Goal: Task Accomplishment & Management: Manage account settings

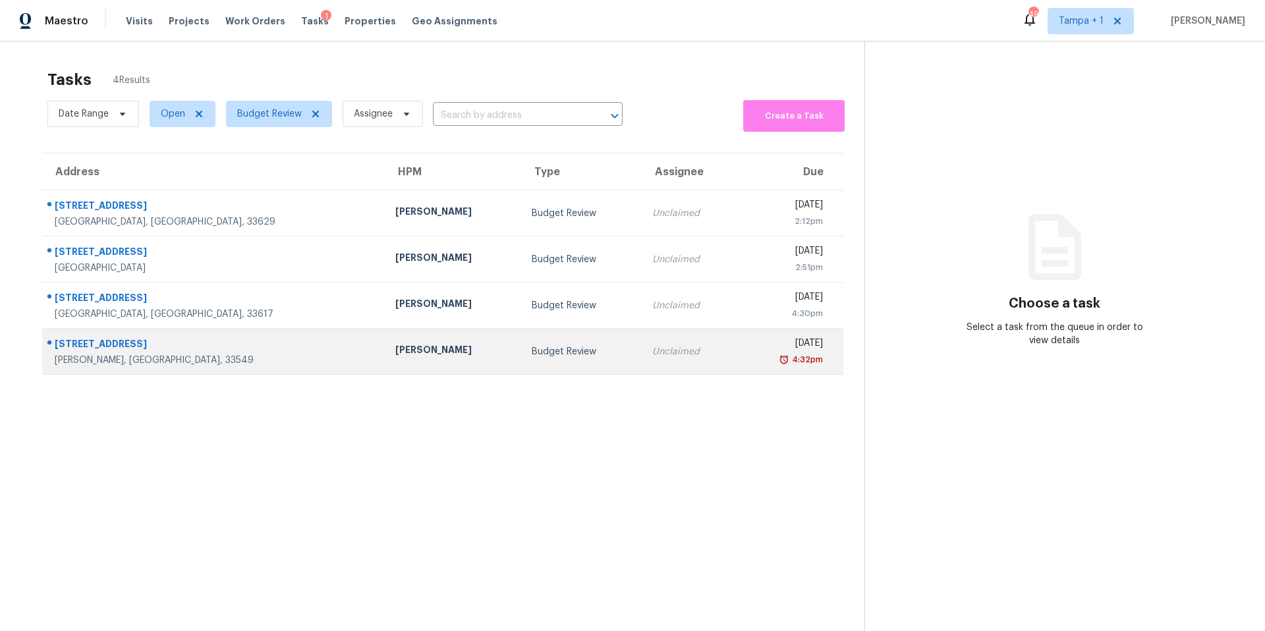
click at [532, 351] on div "Budget Review" at bounding box center [581, 351] width 99 height 13
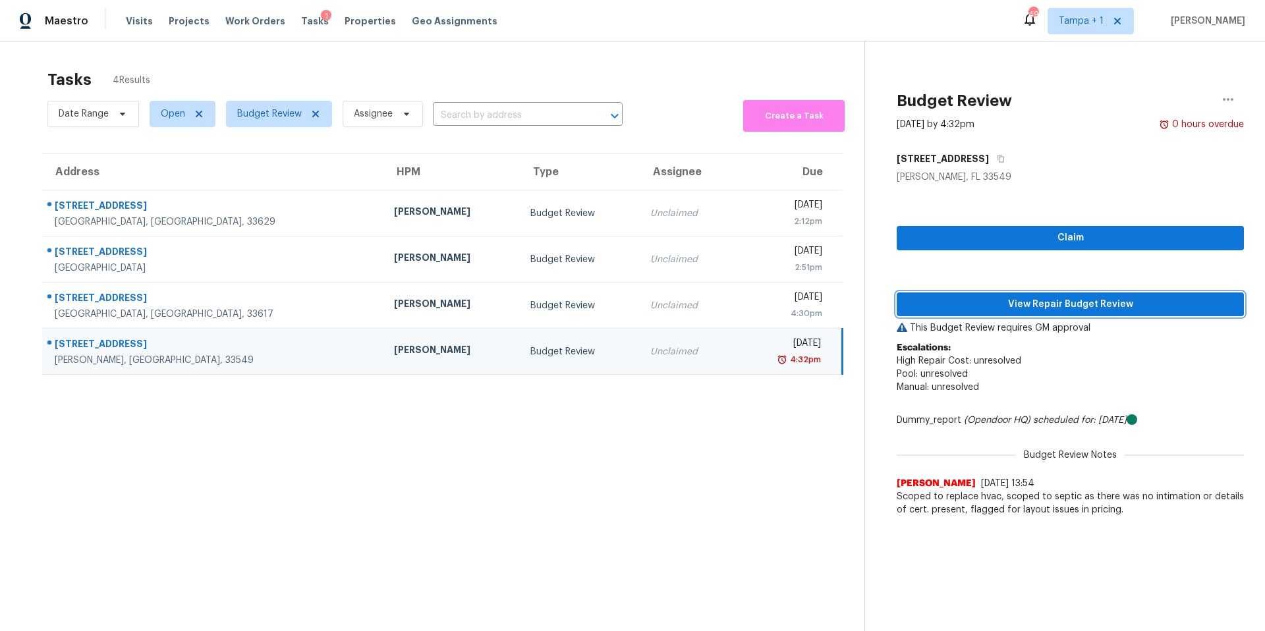
click at [1033, 296] on span "View Repair Budget Review" at bounding box center [1070, 304] width 326 height 16
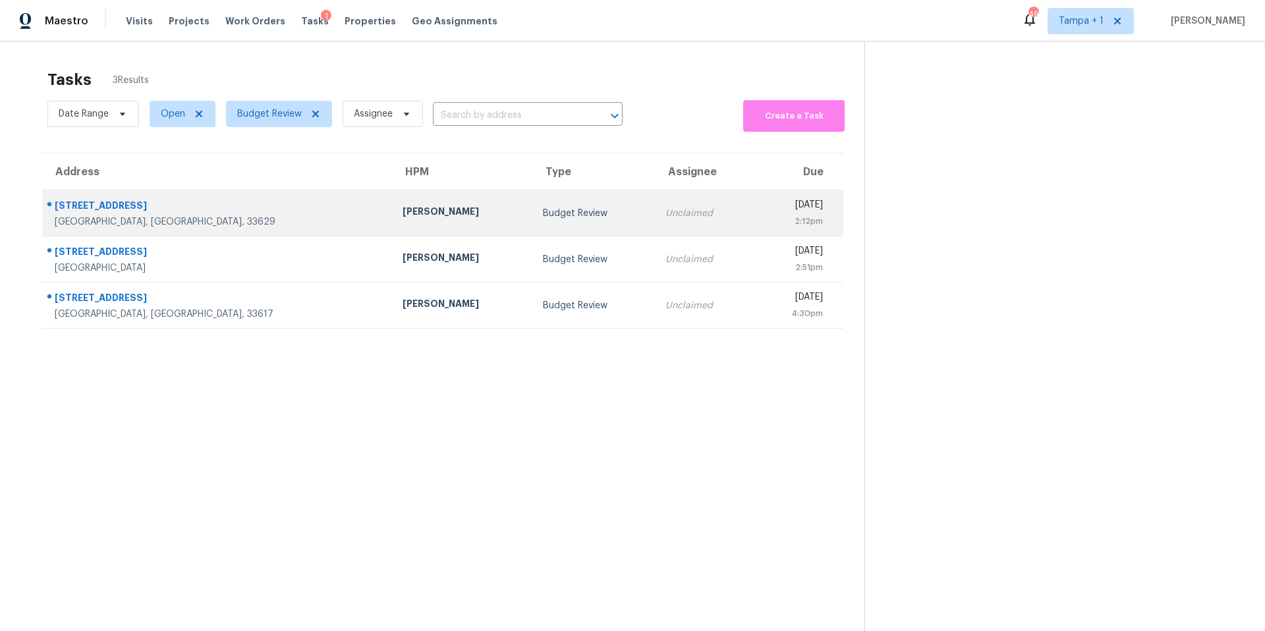
click at [403, 208] on div "[PERSON_NAME]" at bounding box center [462, 213] width 119 height 16
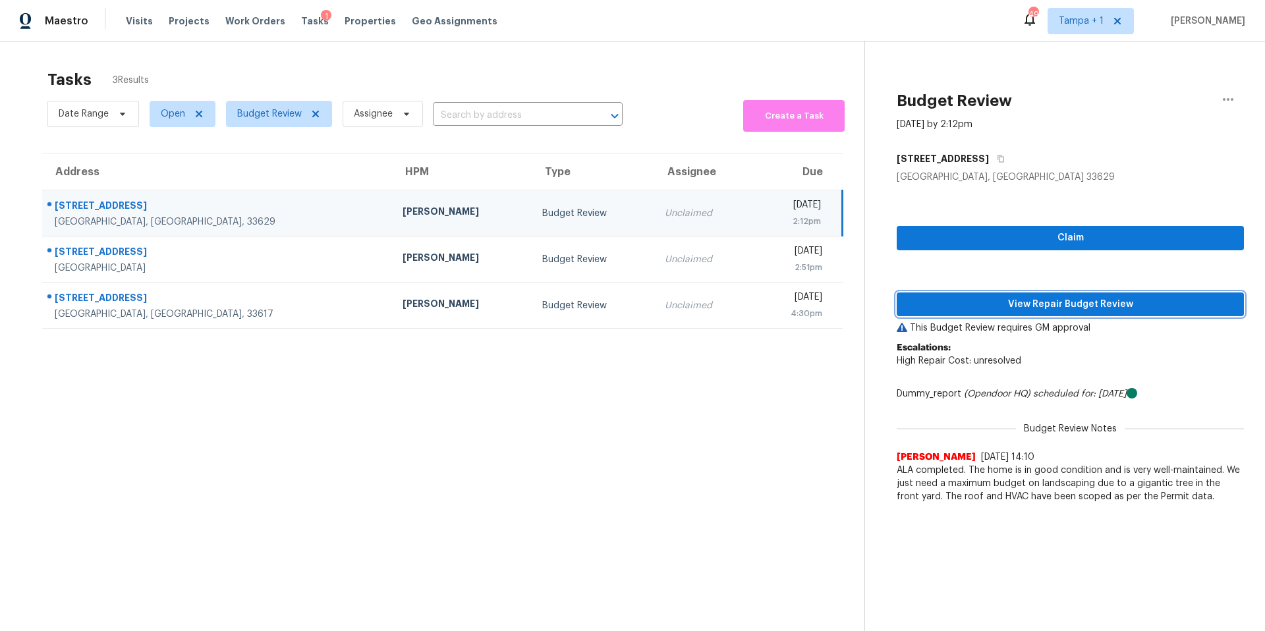
click at [982, 302] on span "View Repair Budget Review" at bounding box center [1070, 304] width 326 height 16
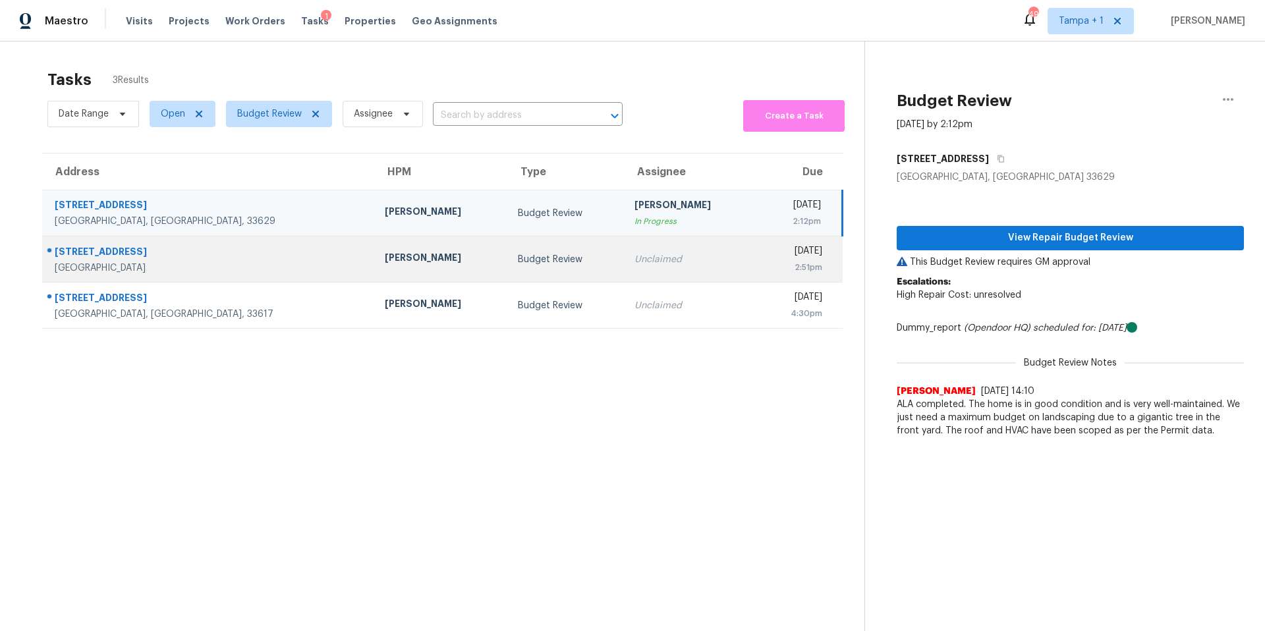
click at [385, 258] on div "[PERSON_NAME]" at bounding box center [441, 259] width 112 height 16
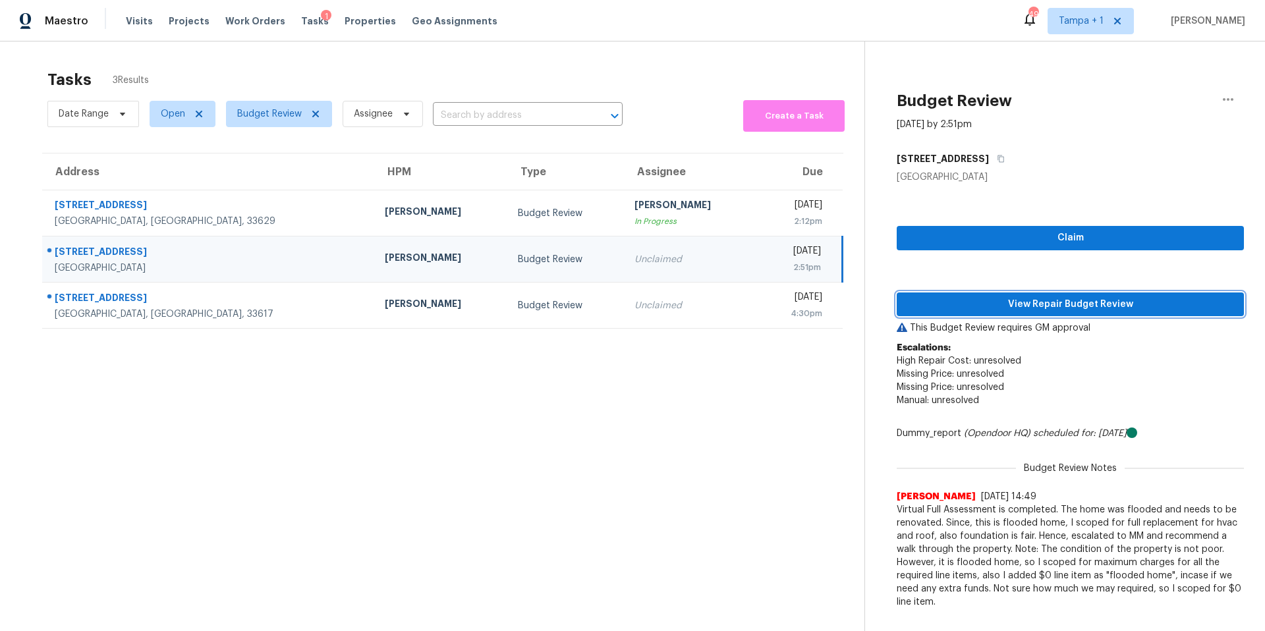
click at [961, 302] on span "View Repair Budget Review" at bounding box center [1070, 304] width 326 height 16
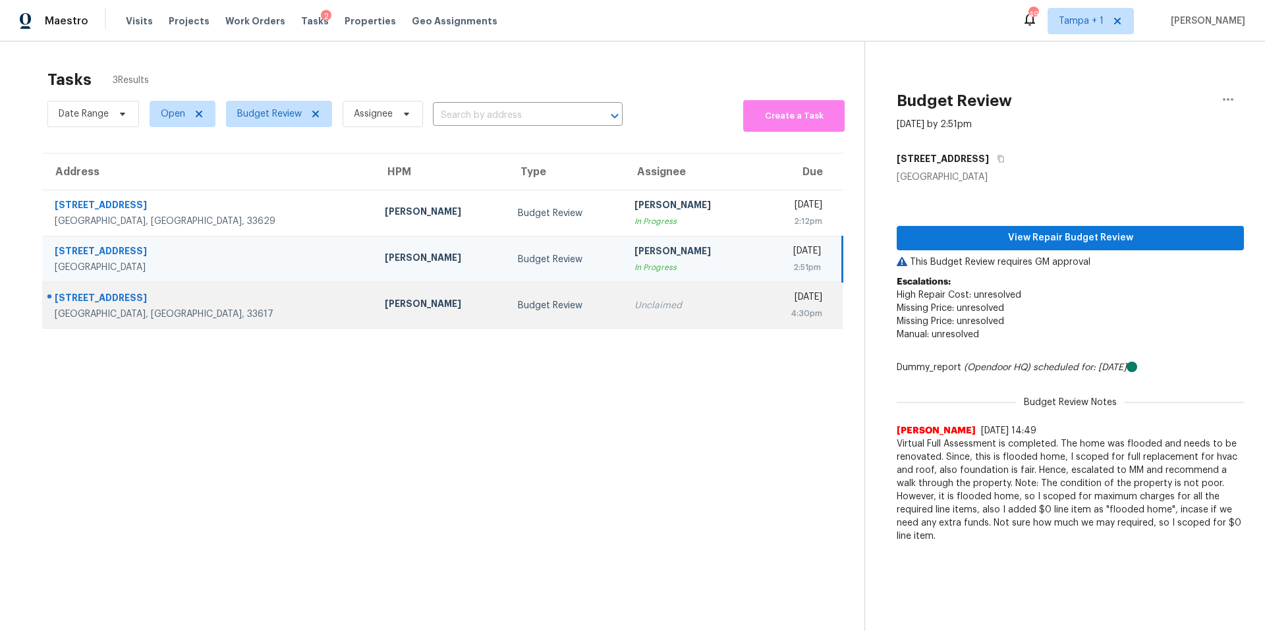
click at [389, 318] on td "[PERSON_NAME]" at bounding box center [440, 306] width 133 height 46
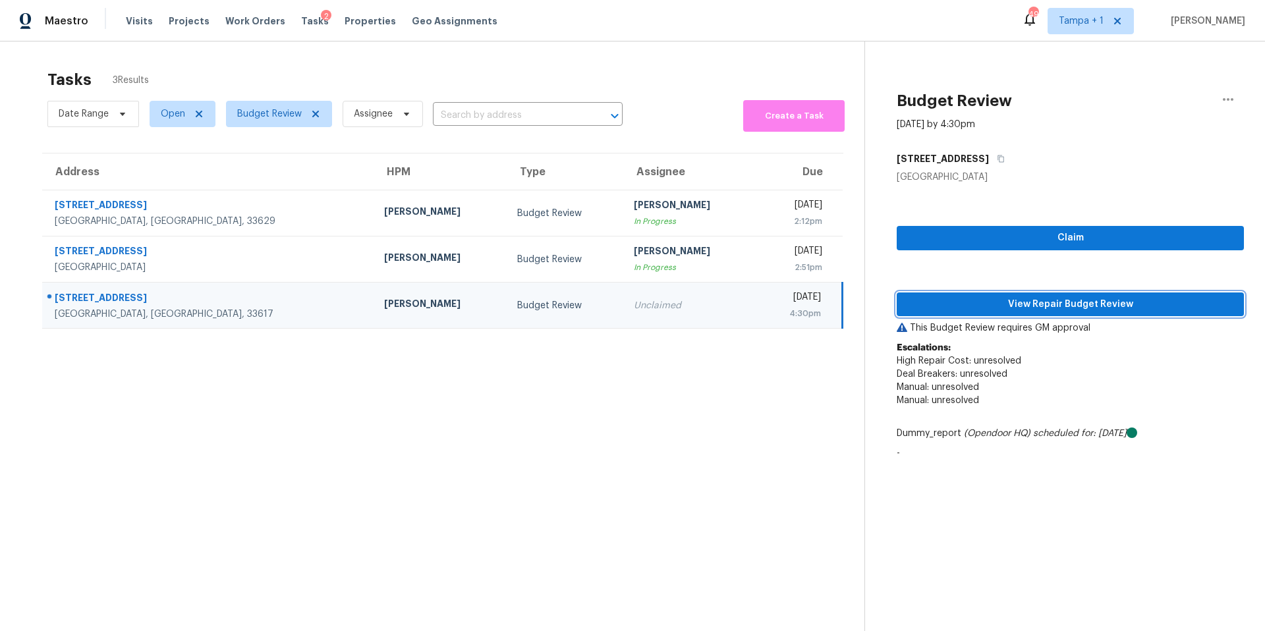
click at [954, 305] on span "View Repair Budget Review" at bounding box center [1070, 304] width 326 height 16
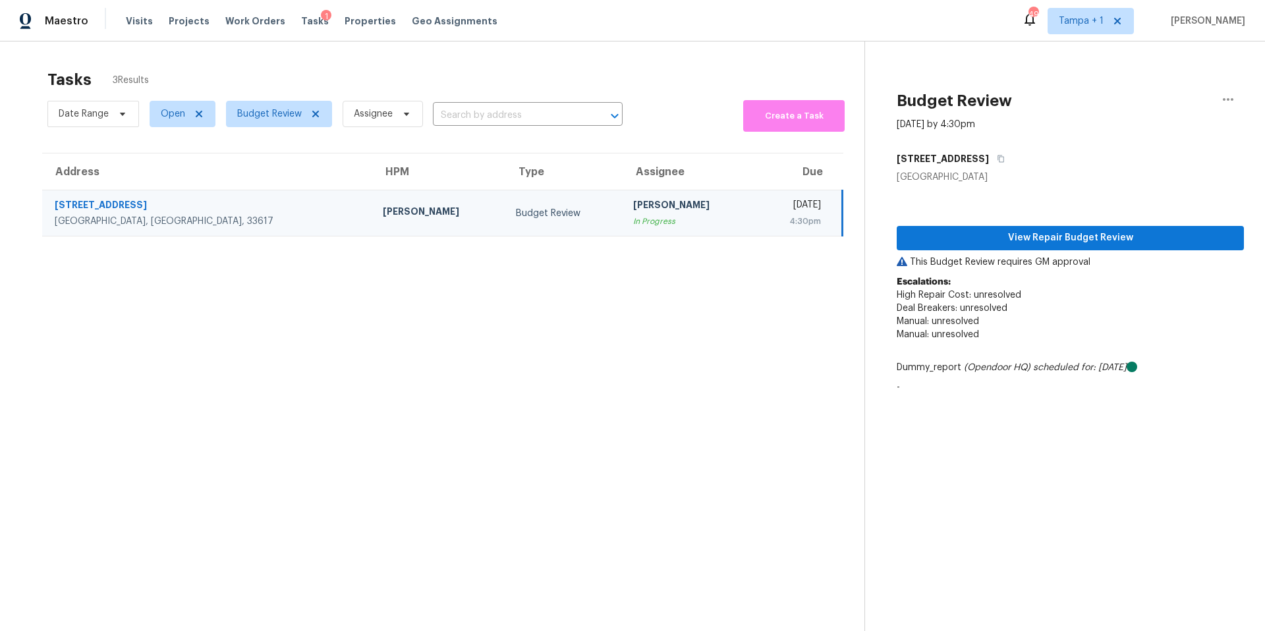
scroll to position [3, 0]
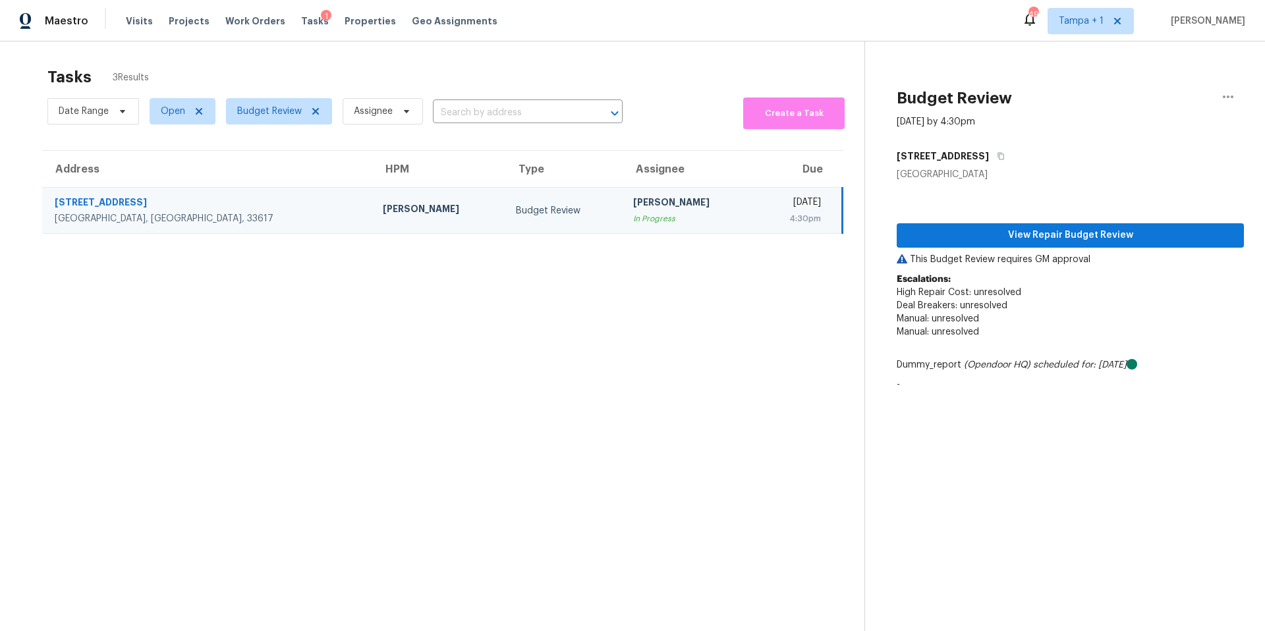
click at [259, 127] on span "Budget Review" at bounding box center [273, 111] width 117 height 34
click at [302, 99] on span "Budget Review" at bounding box center [279, 111] width 106 height 26
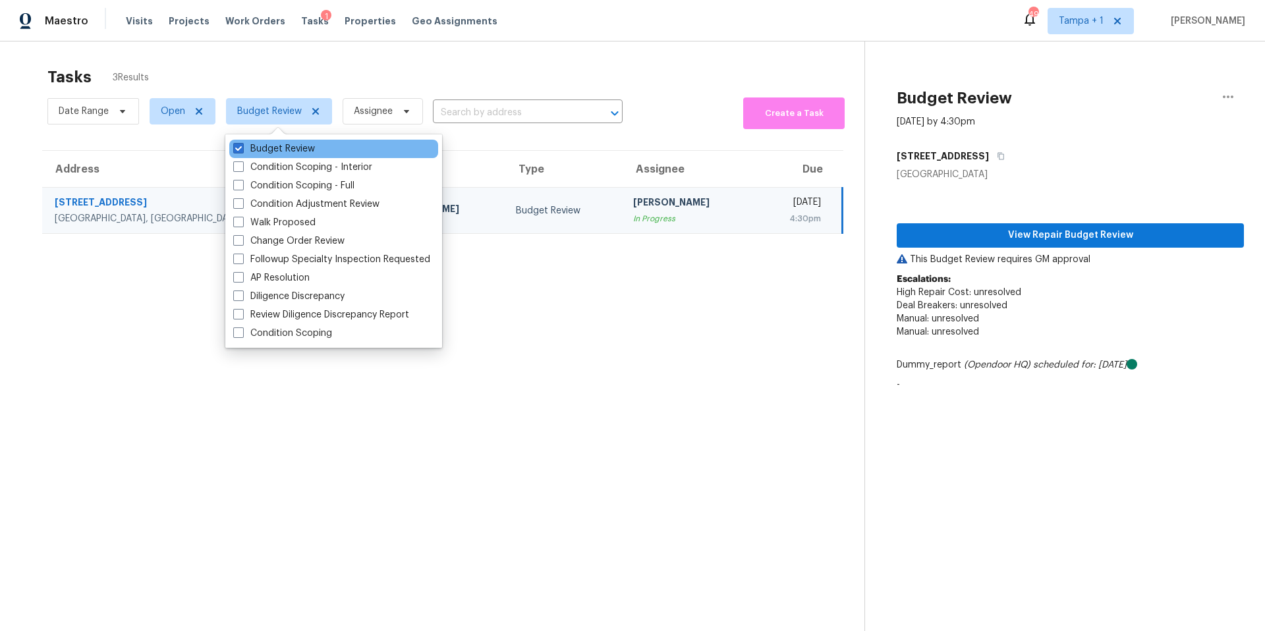
click at [258, 140] on div "Budget Review" at bounding box center [333, 149] width 209 height 18
click at [258, 146] on label "Budget Review" at bounding box center [274, 148] width 82 height 13
click at [242, 146] on input "Budget Review" at bounding box center [237, 146] width 9 height 9
checkbox input "false"
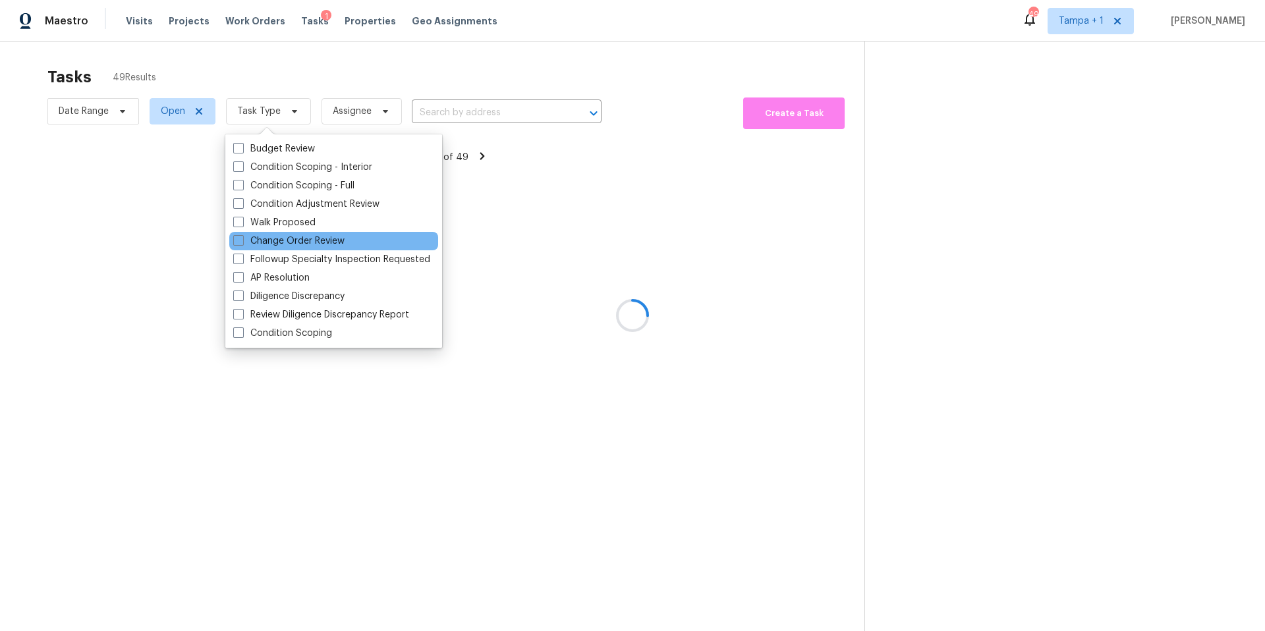
click at [291, 249] on div "Change Order Review" at bounding box center [333, 241] width 209 height 18
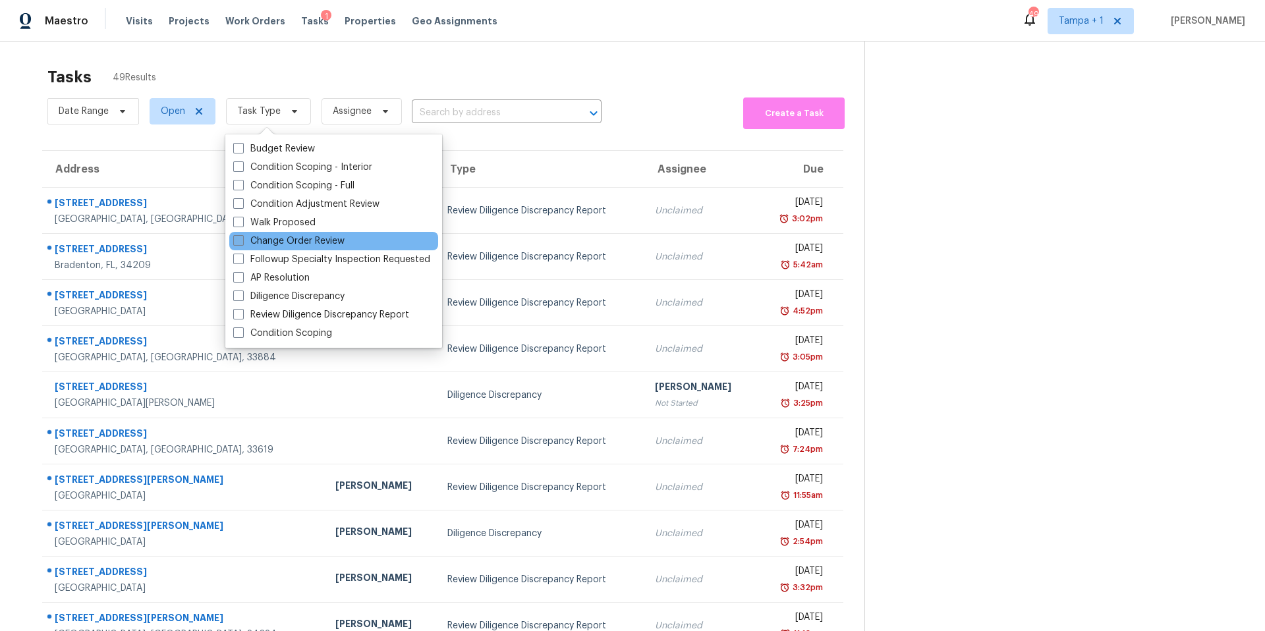
click at [287, 244] on label "Change Order Review" at bounding box center [288, 241] width 111 height 13
click at [242, 243] on input "Change Order Review" at bounding box center [237, 239] width 9 height 9
checkbox input "true"
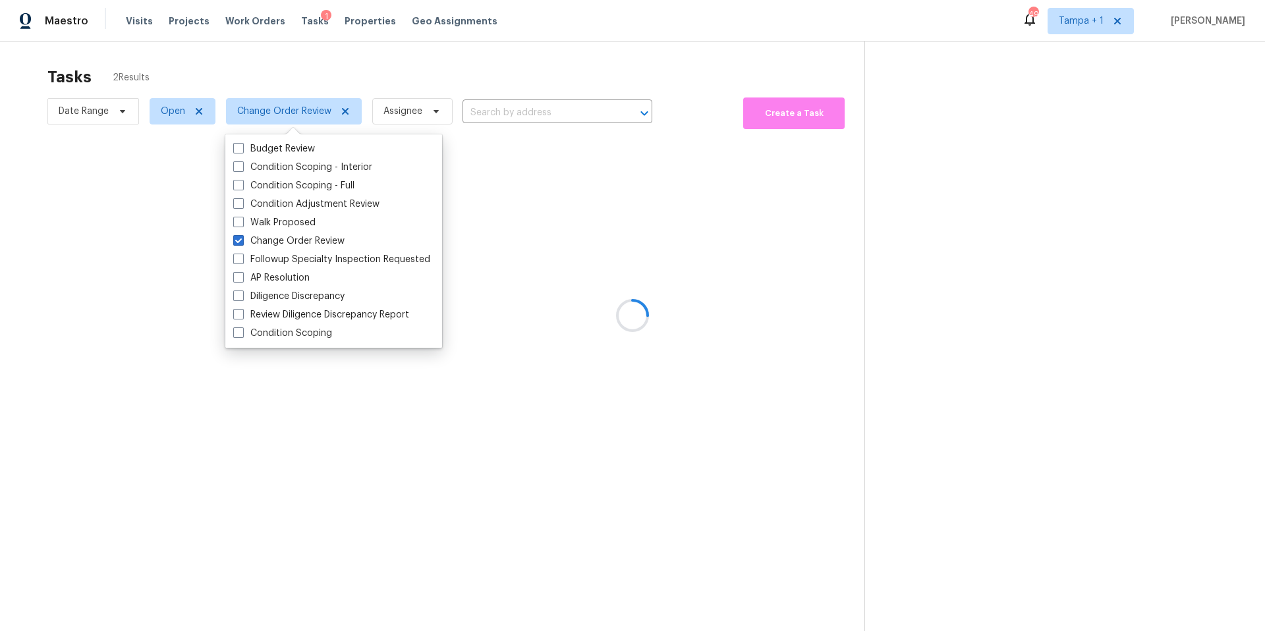
click at [360, 84] on div at bounding box center [632, 315] width 1265 height 631
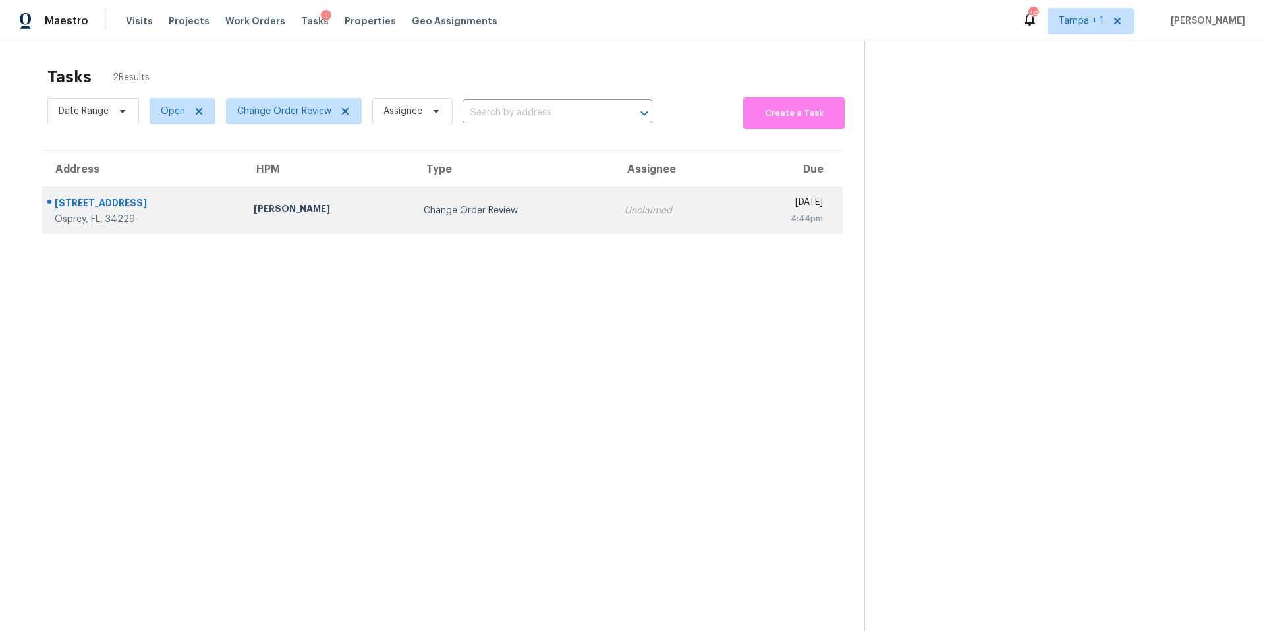
click at [336, 218] on div "[PERSON_NAME]" at bounding box center [328, 210] width 149 height 16
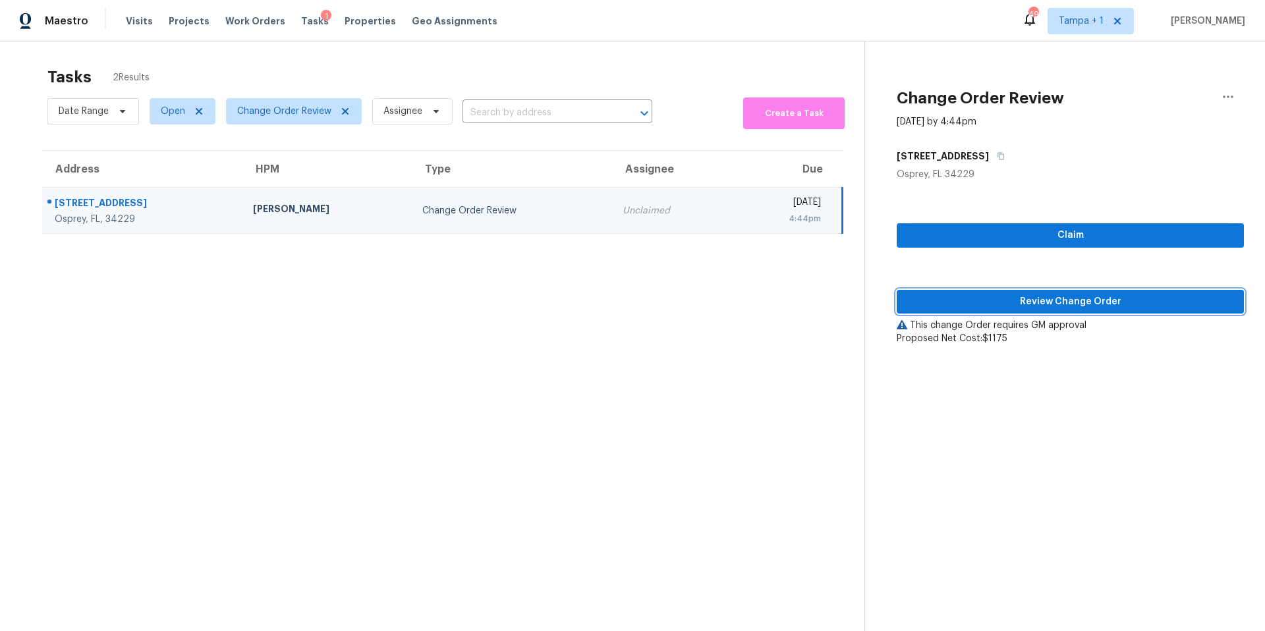
click at [993, 307] on span "Review Change Order" at bounding box center [1070, 302] width 326 height 16
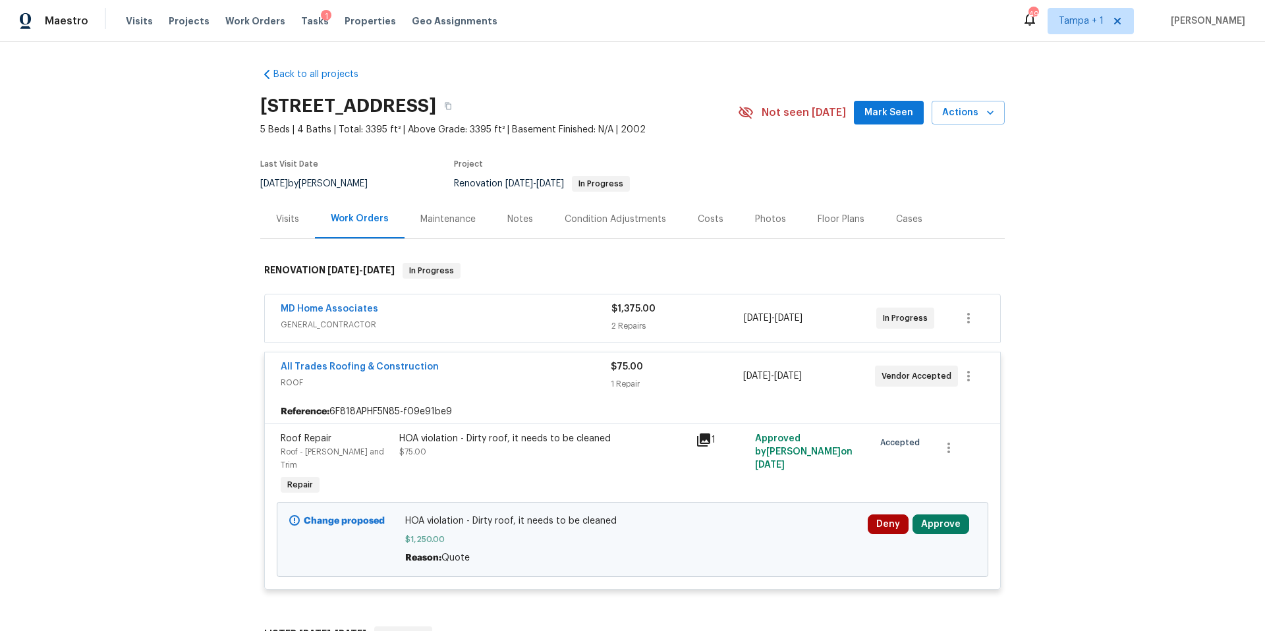
scroll to position [208, 0]
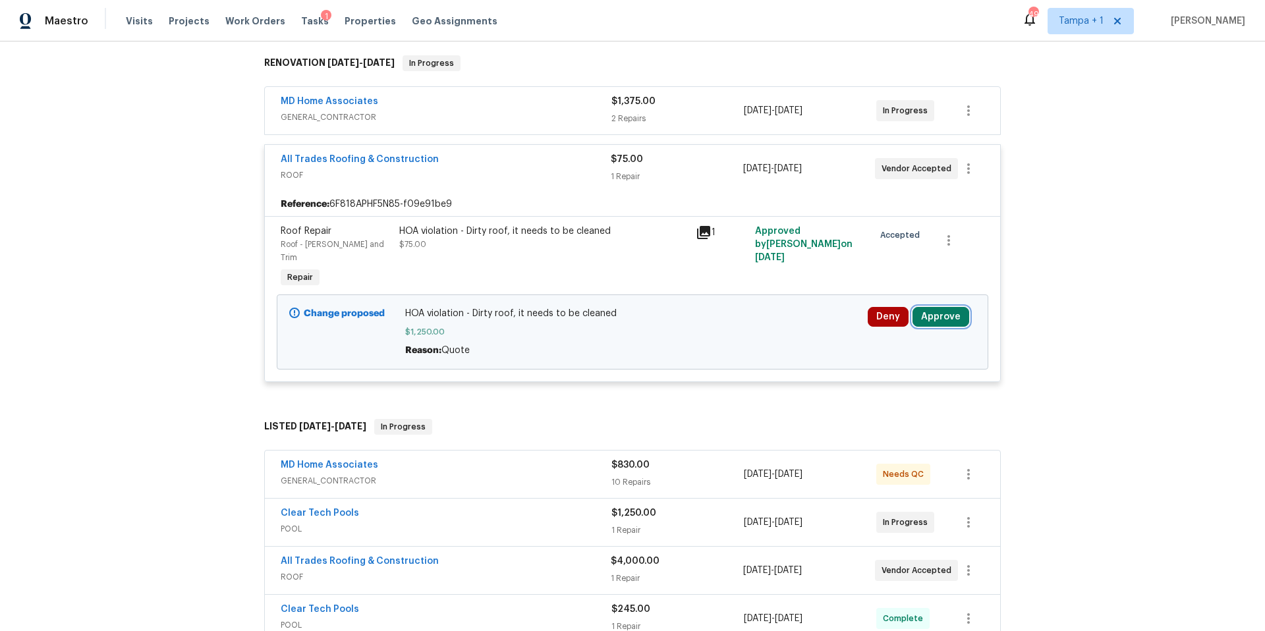
click at [940, 307] on button "Approve" at bounding box center [940, 317] width 57 height 20
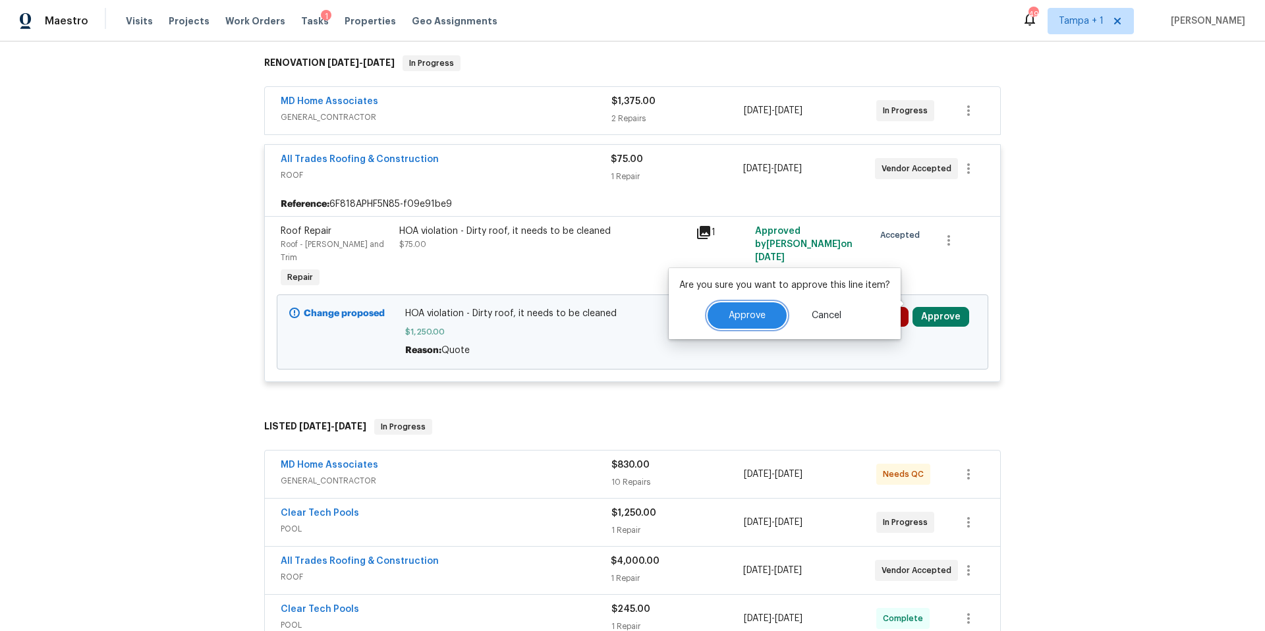
drag, startPoint x: 745, startPoint y: 322, endPoint x: 665, endPoint y: 326, distance: 80.5
click at [745, 321] on button "Approve" at bounding box center [747, 315] width 79 height 26
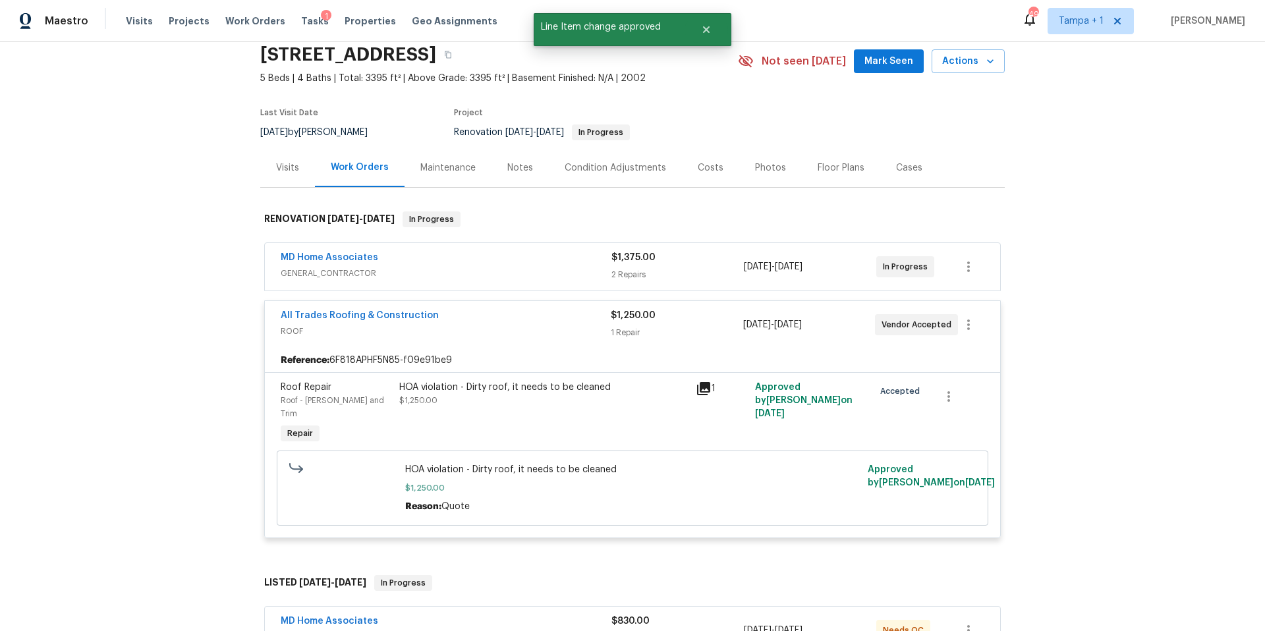
scroll to position [0, 0]
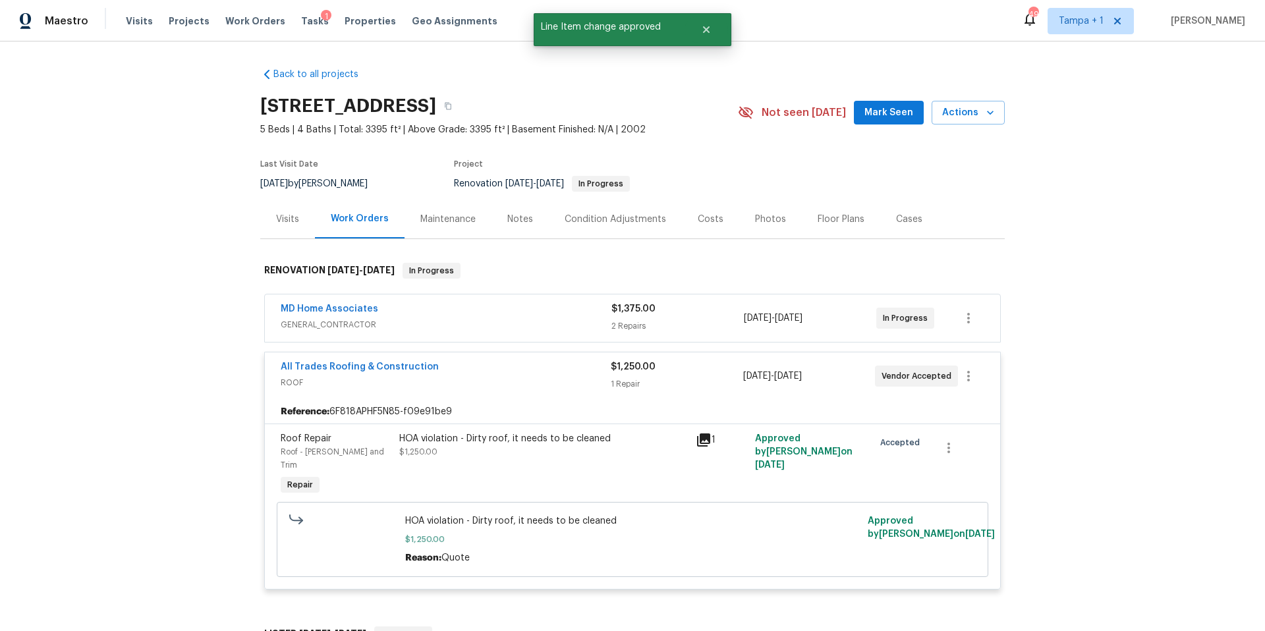
click at [725, 238] on div "Visits Work Orders Maintenance Notes Condition Adjustments Costs Photos Floor P…" at bounding box center [632, 220] width 744 height 40
click at [712, 227] on div "Costs" at bounding box center [710, 219] width 57 height 39
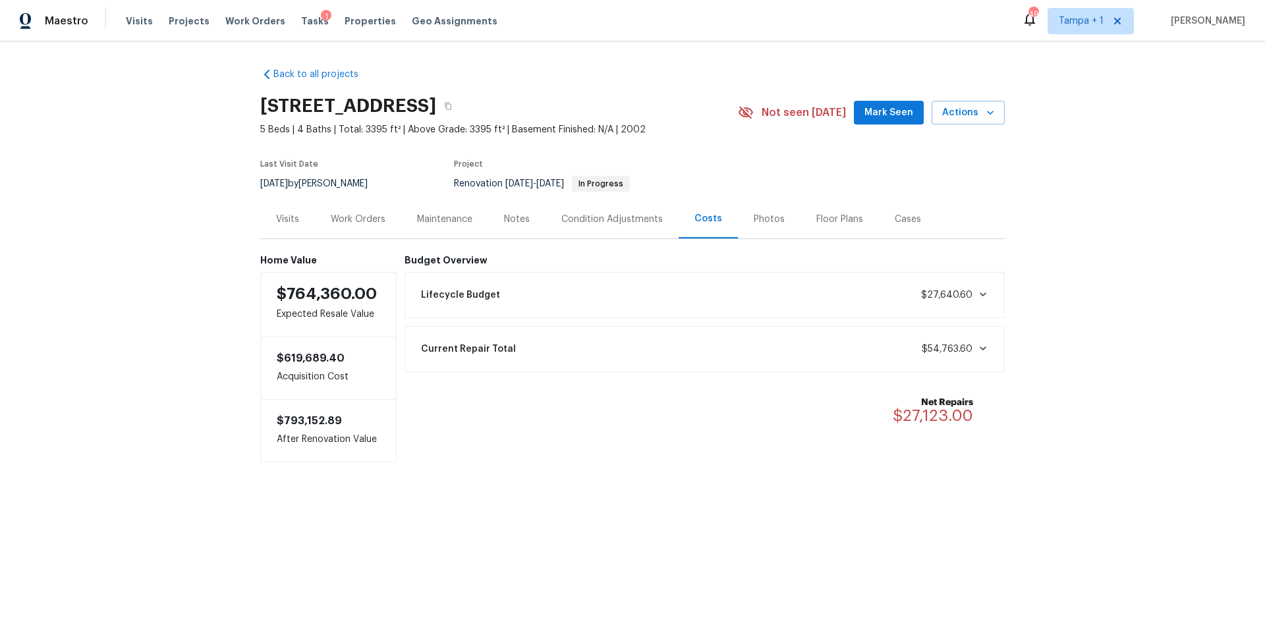
click at [357, 217] on div "Work Orders" at bounding box center [358, 219] width 55 height 13
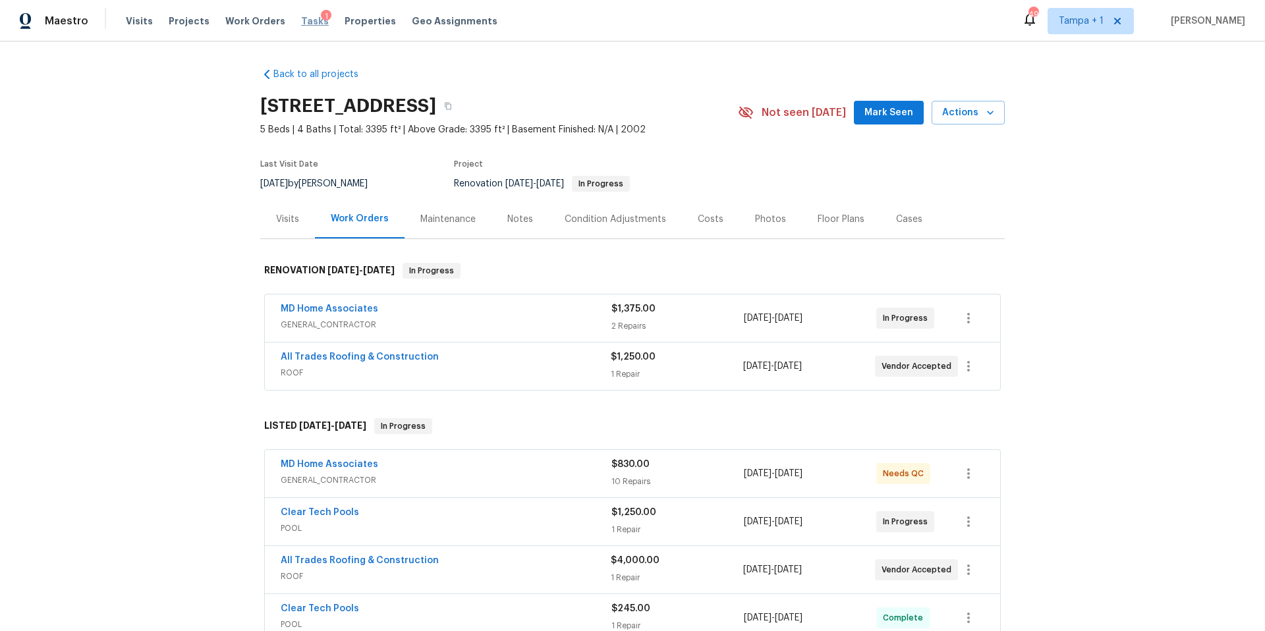
click at [301, 24] on span "Tasks" at bounding box center [315, 20] width 28 height 9
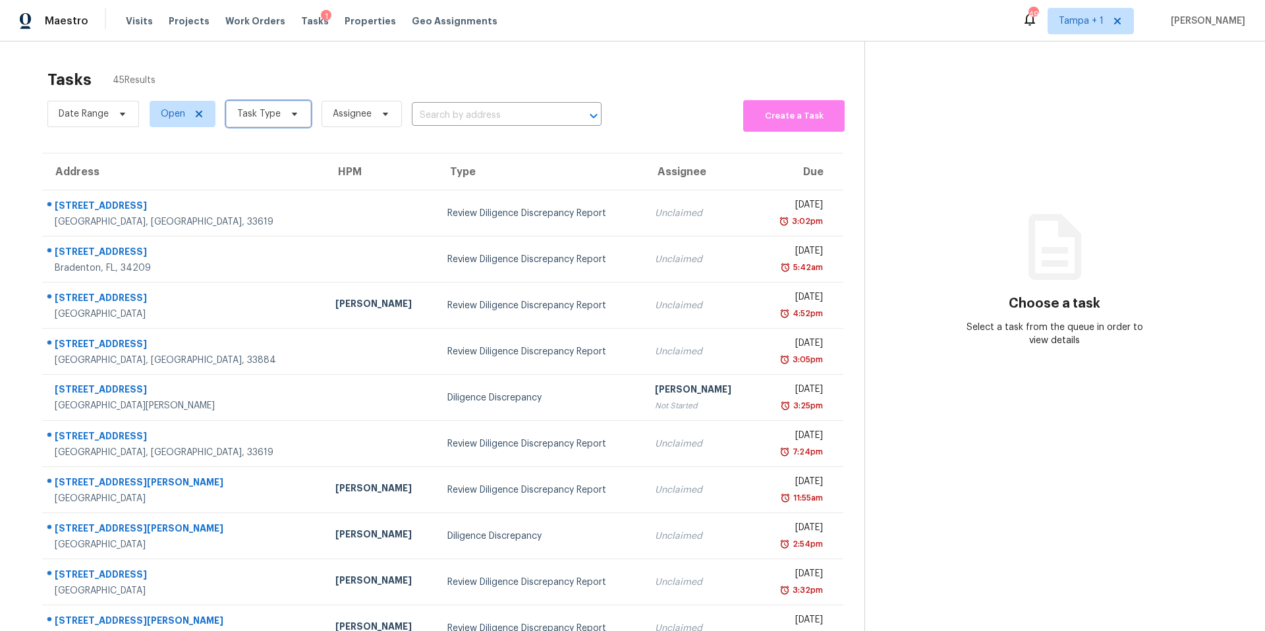
click at [258, 121] on span "Task Type" at bounding box center [268, 114] width 85 height 26
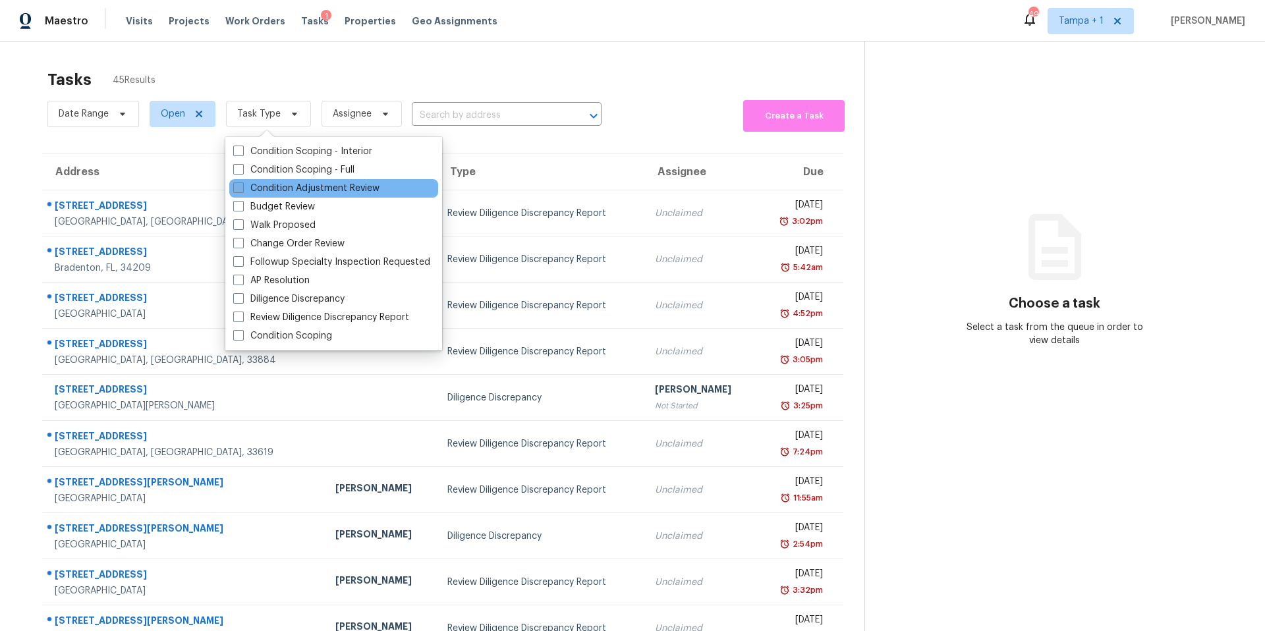
click at [285, 189] on label "Condition Adjustment Review" at bounding box center [306, 188] width 146 height 13
click at [242, 189] on input "Condition Adjustment Review" at bounding box center [237, 186] width 9 height 9
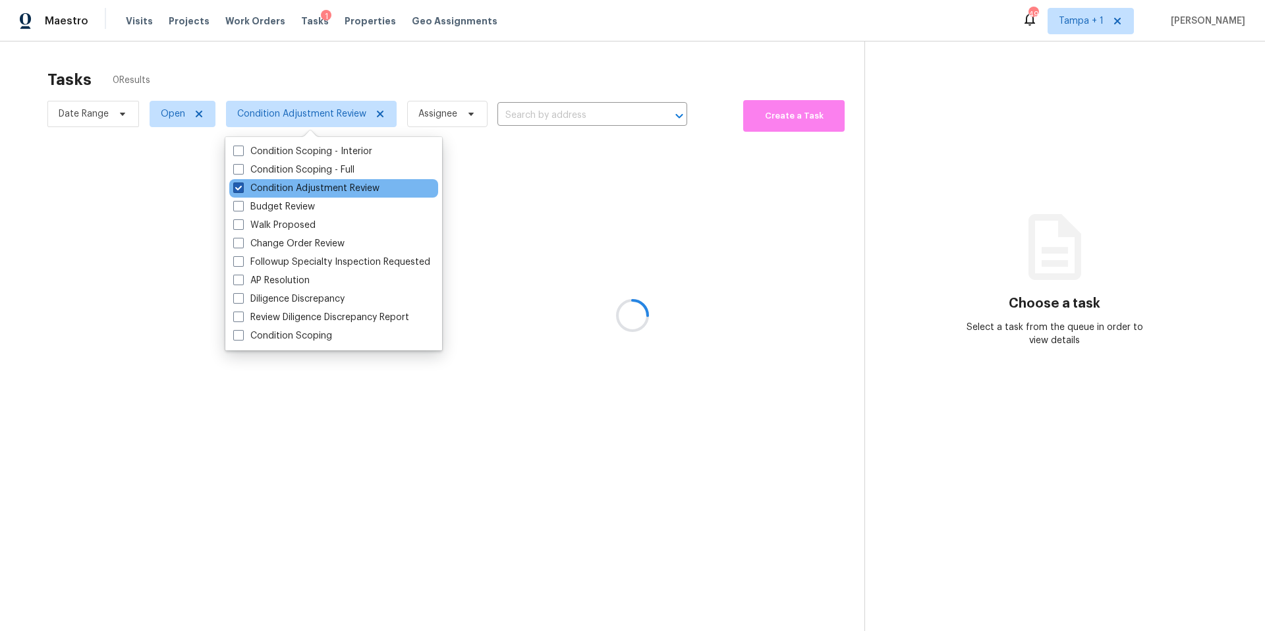
click at [277, 186] on label "Condition Adjustment Review" at bounding box center [306, 188] width 146 height 13
click at [242, 186] on input "Condition Adjustment Review" at bounding box center [237, 186] width 9 height 9
checkbox input "false"
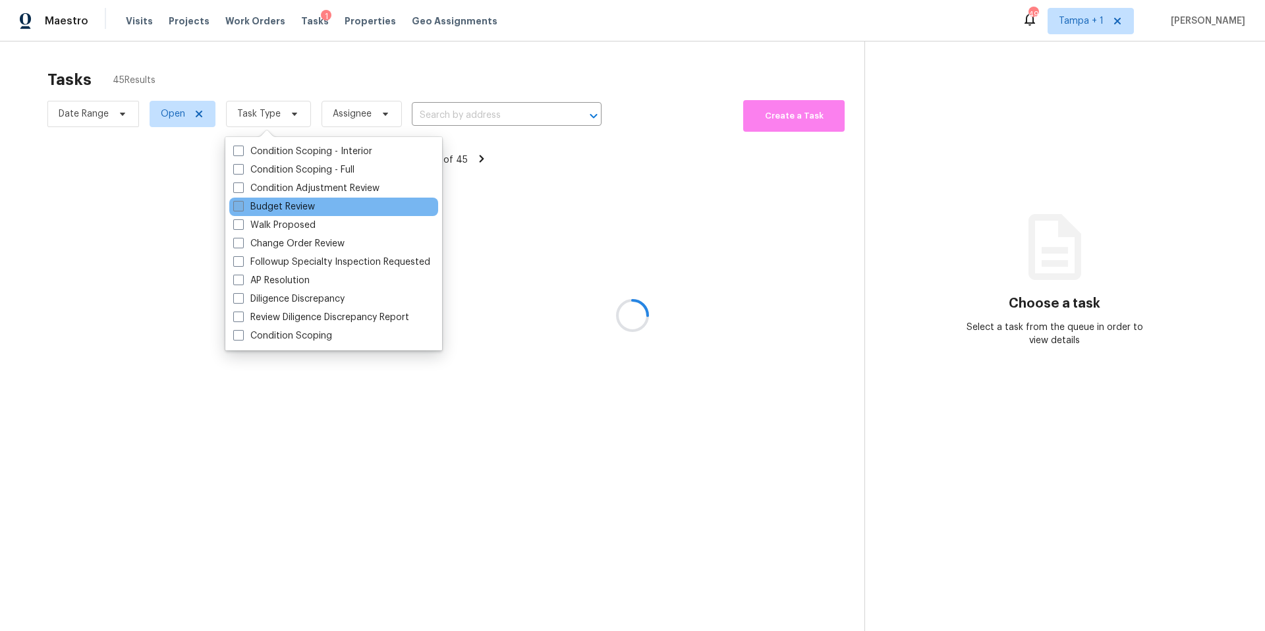
click at [275, 200] on label "Budget Review" at bounding box center [274, 206] width 82 height 13
click at [242, 200] on input "Budget Review" at bounding box center [237, 204] width 9 height 9
checkbox input "true"
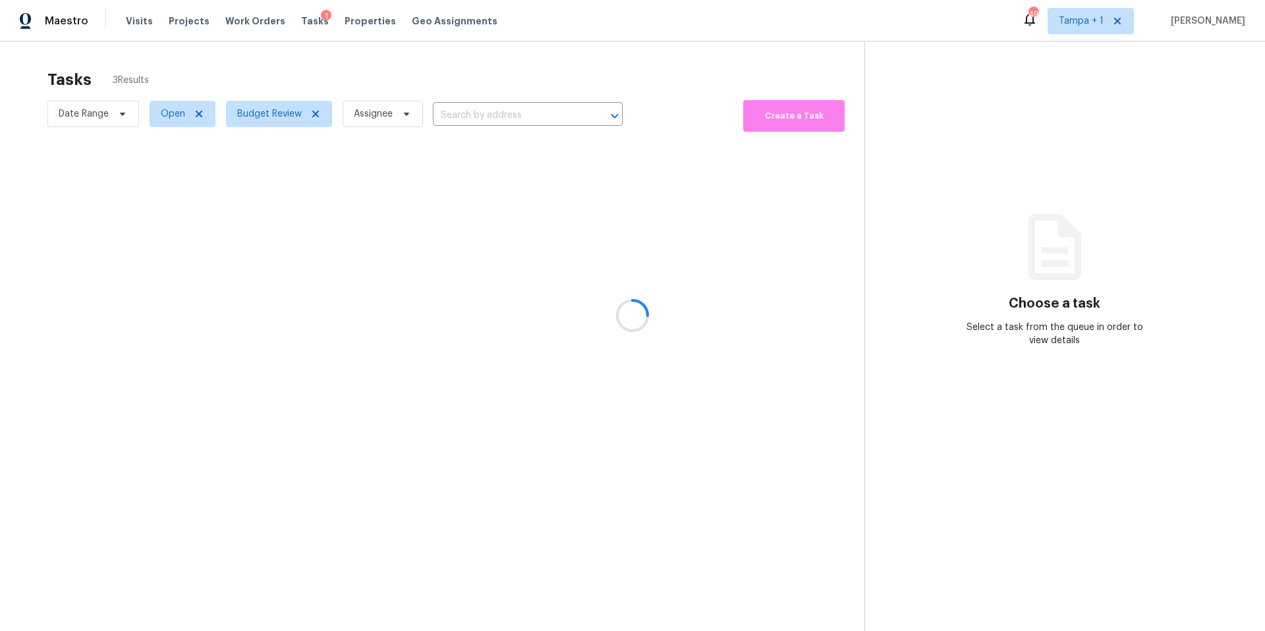
click at [311, 87] on div at bounding box center [632, 315] width 1265 height 631
click at [345, 14] on span "Properties" at bounding box center [370, 20] width 51 height 13
